Goal: Find specific page/section: Find specific page/section

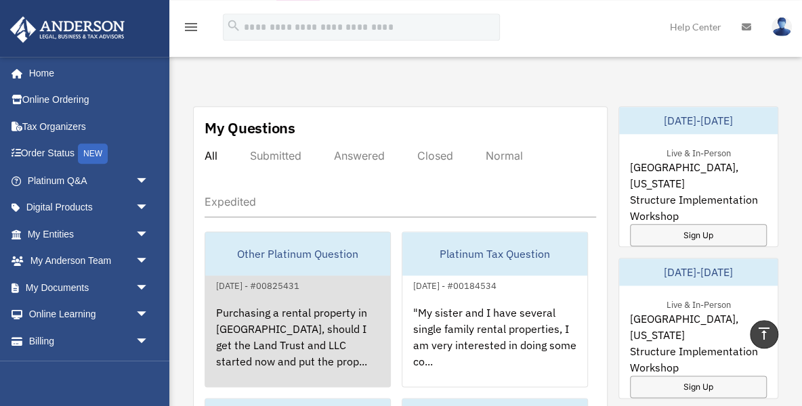
scroll to position [721, 0]
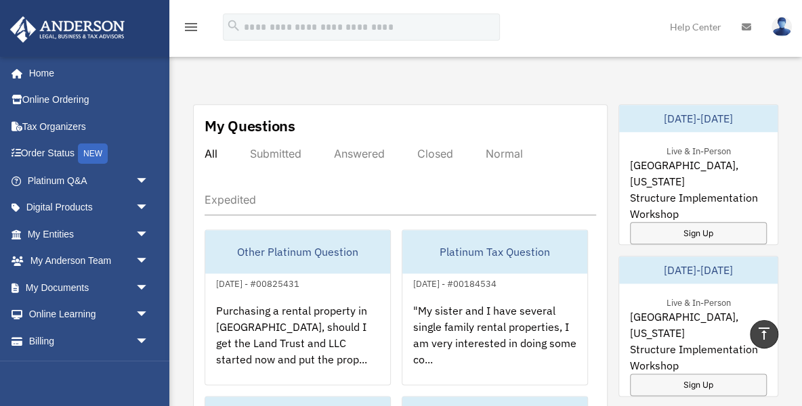
click at [282, 147] on div "Submitted" at bounding box center [275, 154] width 51 height 14
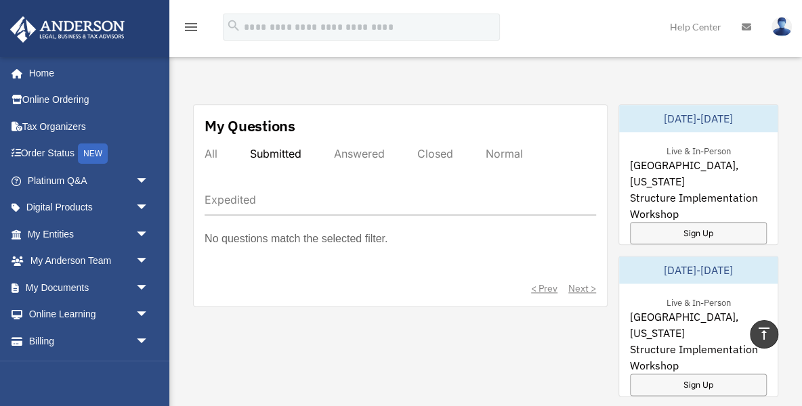
click at [358, 150] on div "Answered" at bounding box center [359, 154] width 51 height 14
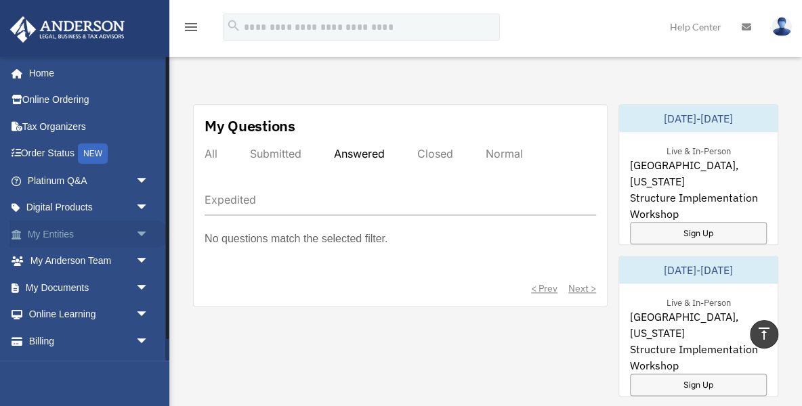
click at [146, 234] on span "arrow_drop_down" at bounding box center [148, 235] width 27 height 28
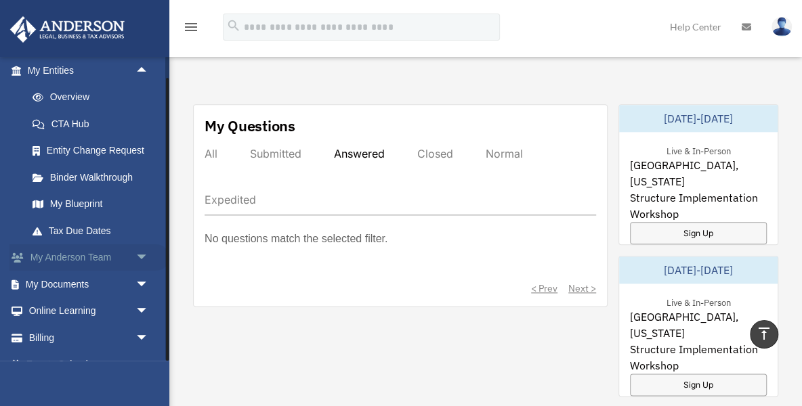
scroll to position [184, 0]
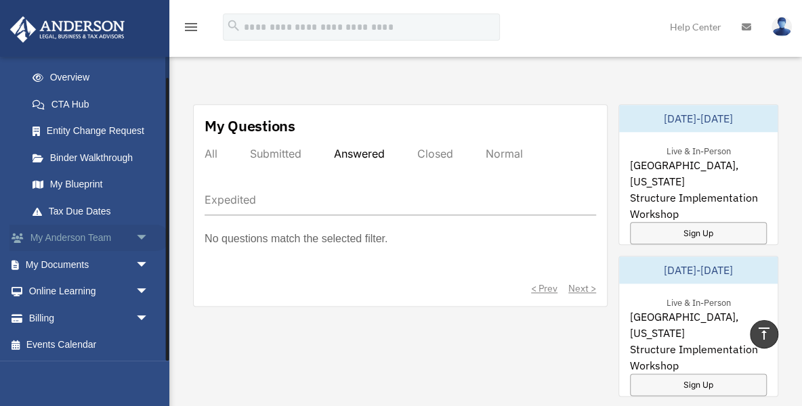
click at [141, 236] on span "arrow_drop_down" at bounding box center [148, 239] width 27 height 28
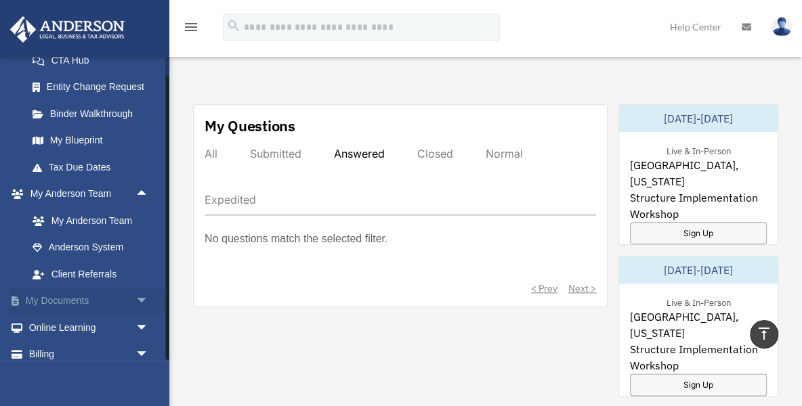
scroll to position [264, 0]
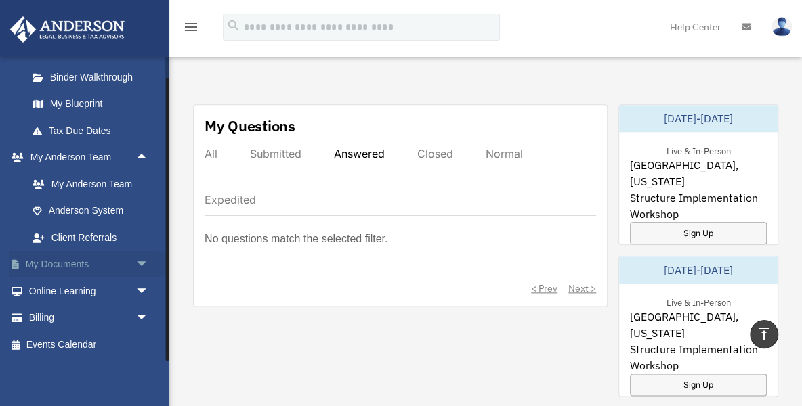
click at [146, 267] on span "arrow_drop_down" at bounding box center [148, 265] width 27 height 28
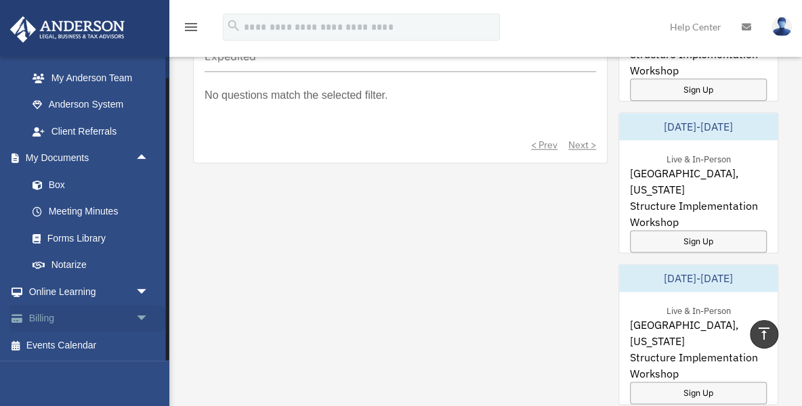
scroll to position [0, 0]
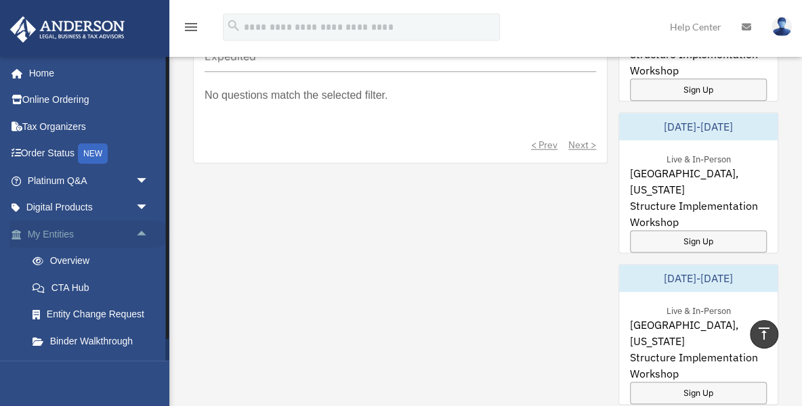
click at [144, 235] on span "arrow_drop_up" at bounding box center [148, 235] width 27 height 28
click at [143, 235] on span "arrow_drop_down" at bounding box center [148, 235] width 27 height 28
click at [146, 205] on span "arrow_drop_down" at bounding box center [148, 208] width 27 height 28
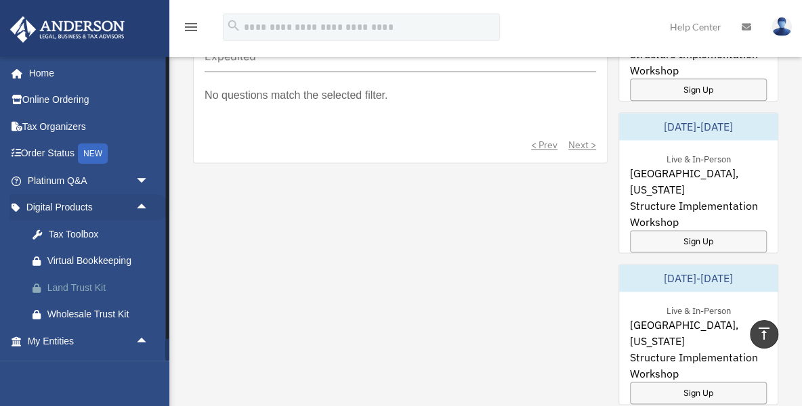
click at [62, 287] on div "Land Trust Kit" at bounding box center [99, 288] width 105 height 17
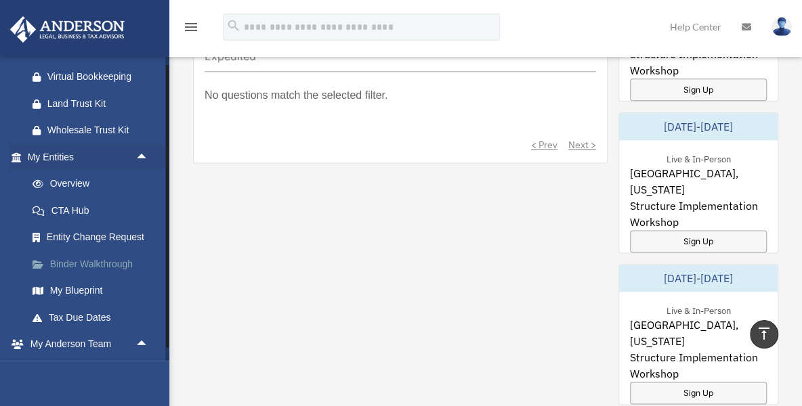
scroll to position [193, 0]
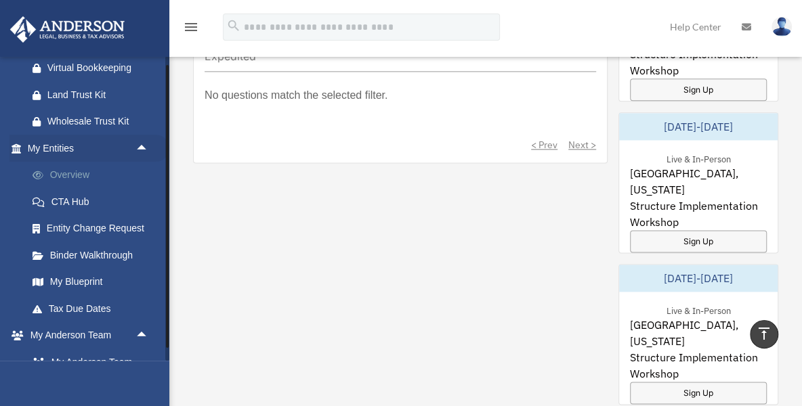
click at [67, 174] on link "Overview" at bounding box center [94, 175] width 150 height 27
click at [78, 175] on link "Overview" at bounding box center [94, 175] width 150 height 27
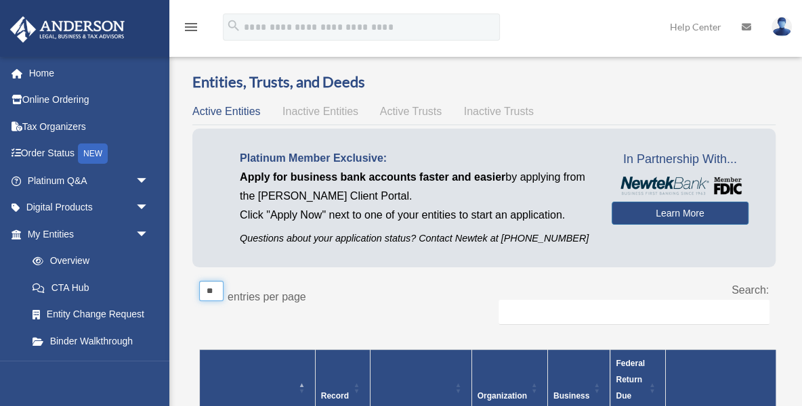
click at [199, 281] on select "** ** ** ***" at bounding box center [211, 291] width 24 height 20
select select "**"
click option "**" at bounding box center [0, 0] width 0 height 0
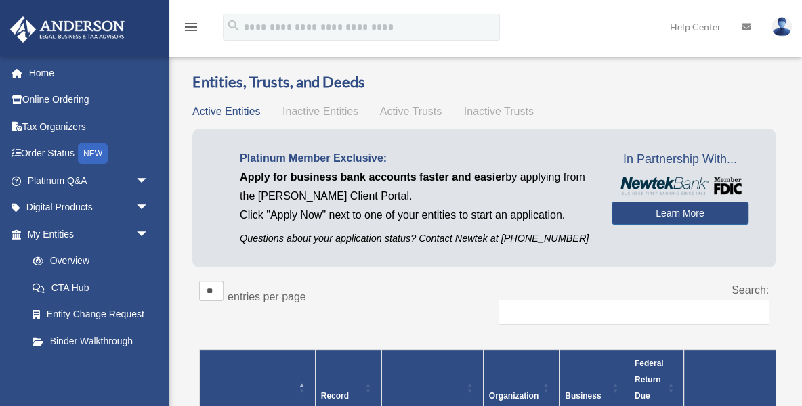
click at [396, 114] on span "Active Trusts" at bounding box center [411, 112] width 62 height 12
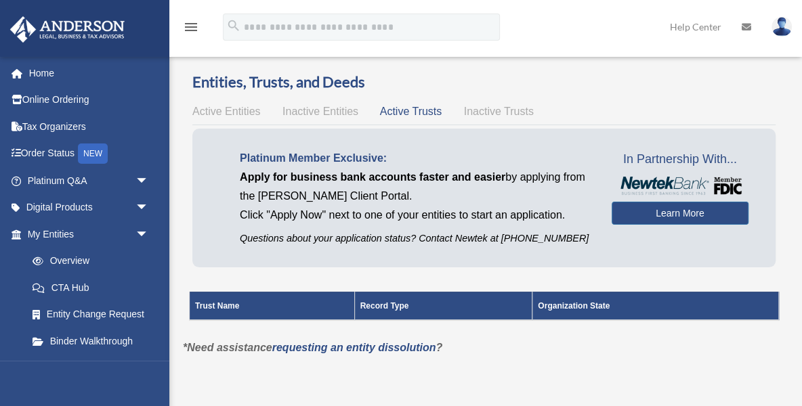
click at [313, 112] on span "Inactive Entities" at bounding box center [320, 112] width 76 height 12
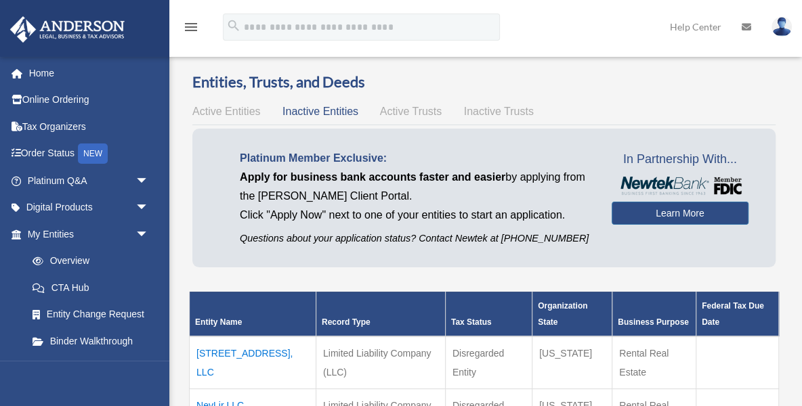
click at [234, 112] on span "Active Entities" at bounding box center [226, 112] width 68 height 12
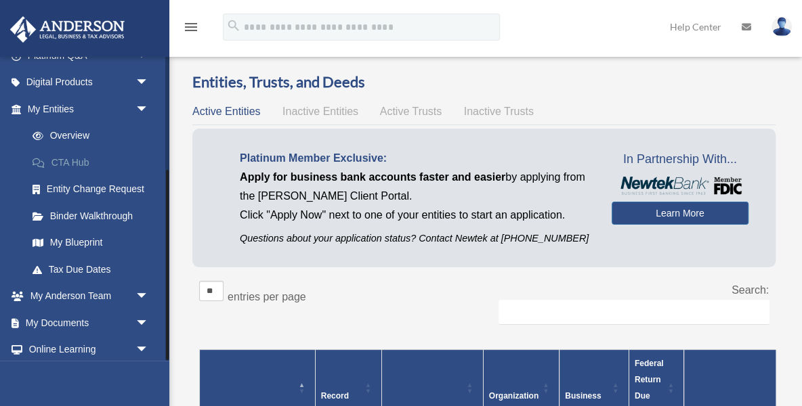
scroll to position [184, 0]
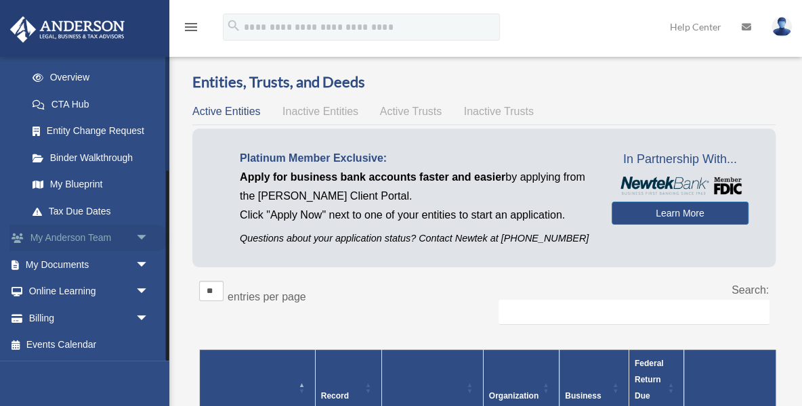
click at [144, 238] on span "arrow_drop_down" at bounding box center [148, 239] width 27 height 28
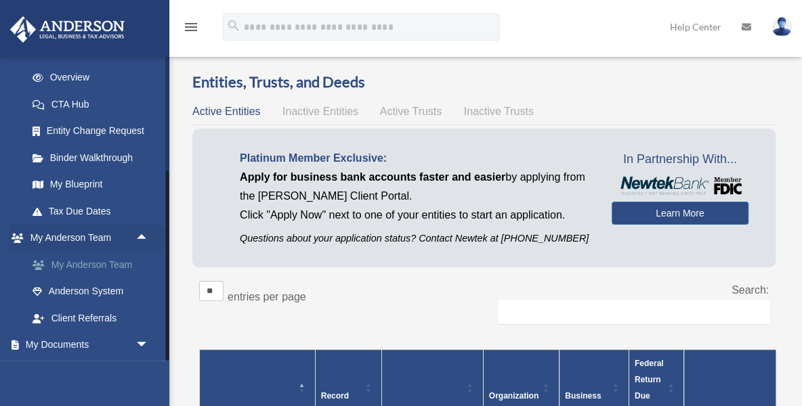
click at [85, 266] on link "My Anderson Team" at bounding box center [94, 264] width 150 height 27
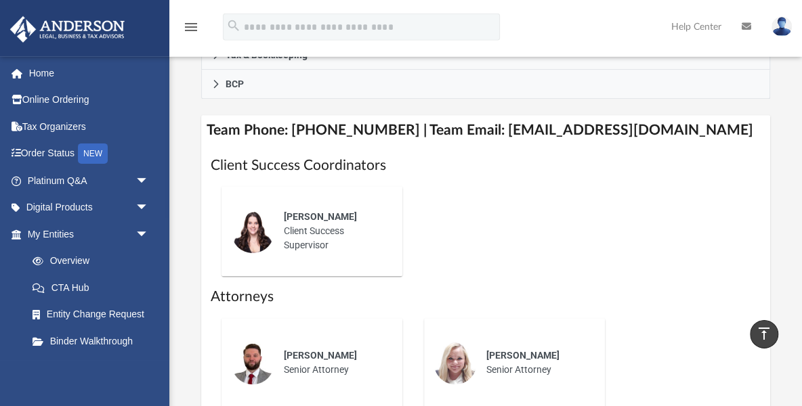
scroll to position [537, 0]
